Goal: Transaction & Acquisition: Book appointment/travel/reservation

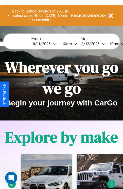
scroll to position [78, 0]
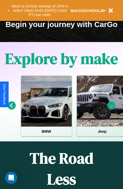
click at [112, 109] on icon at bounding box center [112, 105] width 8 height 8
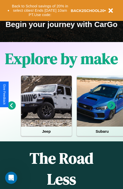
click at [112, 109] on icon at bounding box center [112, 105] width 8 height 8
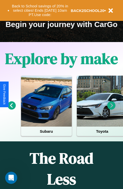
click at [112, 109] on icon at bounding box center [112, 105] width 8 height 8
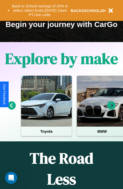
click at [112, 109] on icon at bounding box center [112, 105] width 8 height 8
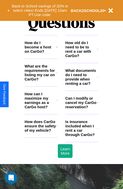
scroll to position [617, 0]
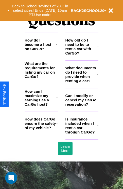
click at [41, 130] on h3 "How does CarGo ensure the safety of my vehicle?" at bounding box center [41, 123] width 32 height 13
click at [41, 106] on h3 "How can I maximize my earnings as a CarGo host?" at bounding box center [41, 97] width 32 height 17
click at [98, 127] on icon at bounding box center [97, 125] width 1 height 4
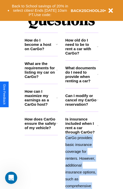
click at [98, 125] on polyline at bounding box center [97, 125] width 1 height 1
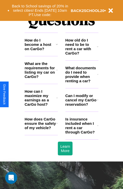
click at [41, 106] on h3 "How can I maximize my earnings as a CarGo host?" at bounding box center [41, 97] width 32 height 17
click at [98, 102] on icon at bounding box center [98, 100] width 2 height 4
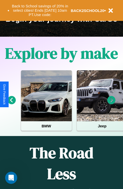
scroll to position [78, 0]
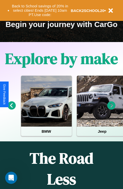
click at [112, 109] on icon at bounding box center [112, 105] width 8 height 8
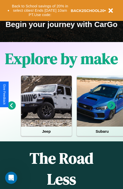
click at [11, 109] on icon at bounding box center [12, 105] width 8 height 8
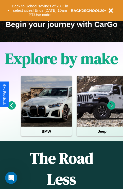
click at [112, 109] on icon at bounding box center [112, 105] width 8 height 8
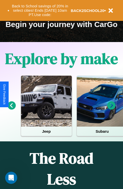
click at [11, 109] on icon at bounding box center [12, 105] width 8 height 8
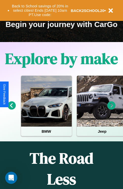
click at [112, 109] on icon at bounding box center [112, 105] width 8 height 8
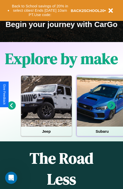
click at [102, 109] on div at bounding box center [102, 101] width 51 height 51
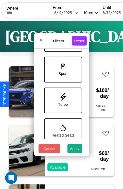
scroll to position [227, 0]
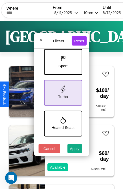
click at [62, 92] on icon at bounding box center [63, 89] width 8 height 8
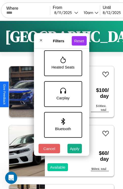
scroll to position [289, 0]
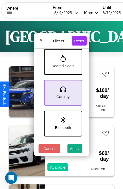
click at [62, 92] on icon at bounding box center [63, 89] width 8 height 8
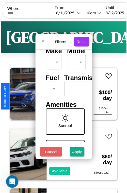
scroll to position [15, 0]
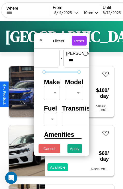
click at [51, 92] on body "CarGo Where From [DATE] 10am Until [DATE] 10am Become a Host Login Sign Up Toky…" at bounding box center [61, 105] width 123 height 210
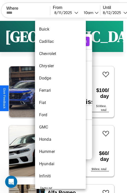
scroll to position [107, 0]
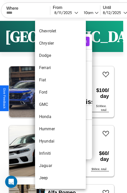
click at [51, 104] on li "GMC" at bounding box center [60, 104] width 51 height 12
type input "***"
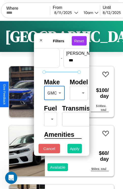
click at [75, 150] on button "Apply" at bounding box center [75, 148] width 15 height 9
